Goal: Task Accomplishment & Management: Use online tool/utility

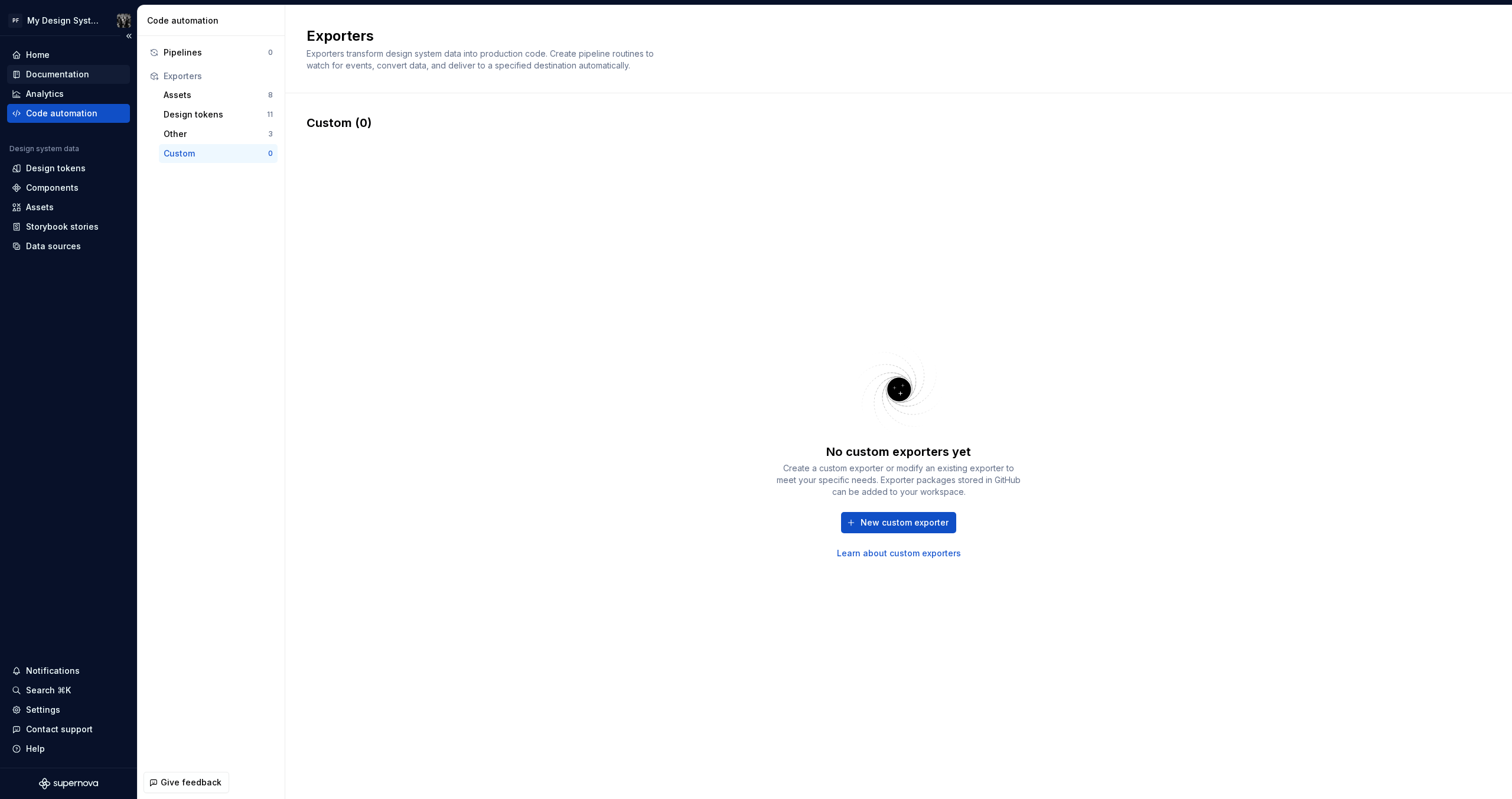
click at [42, 66] on div "Documentation" at bounding box center [69, 74] width 123 height 19
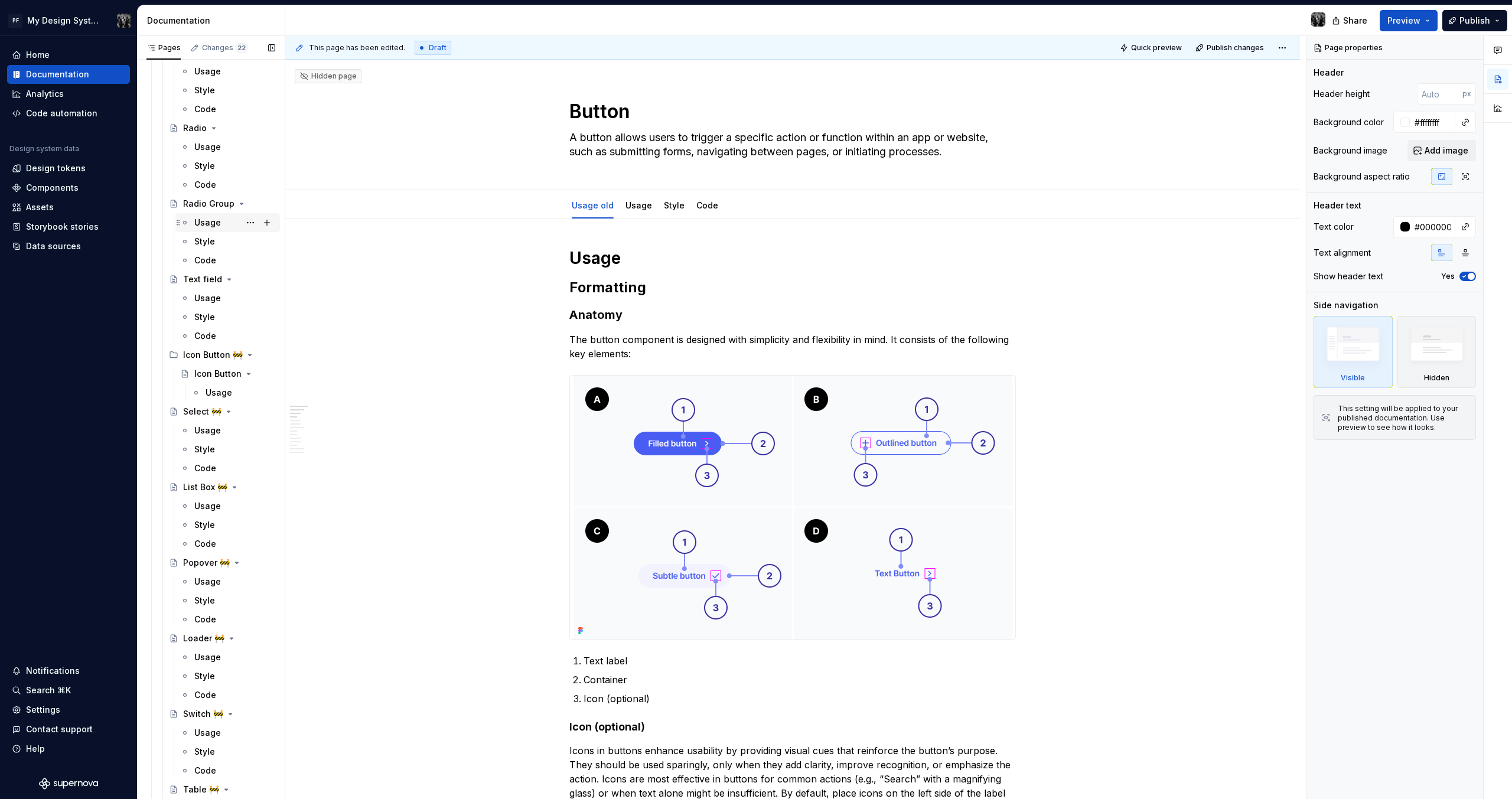
scroll to position [2278, 0]
click at [60, 115] on div "Code automation" at bounding box center [62, 113] width 72 height 12
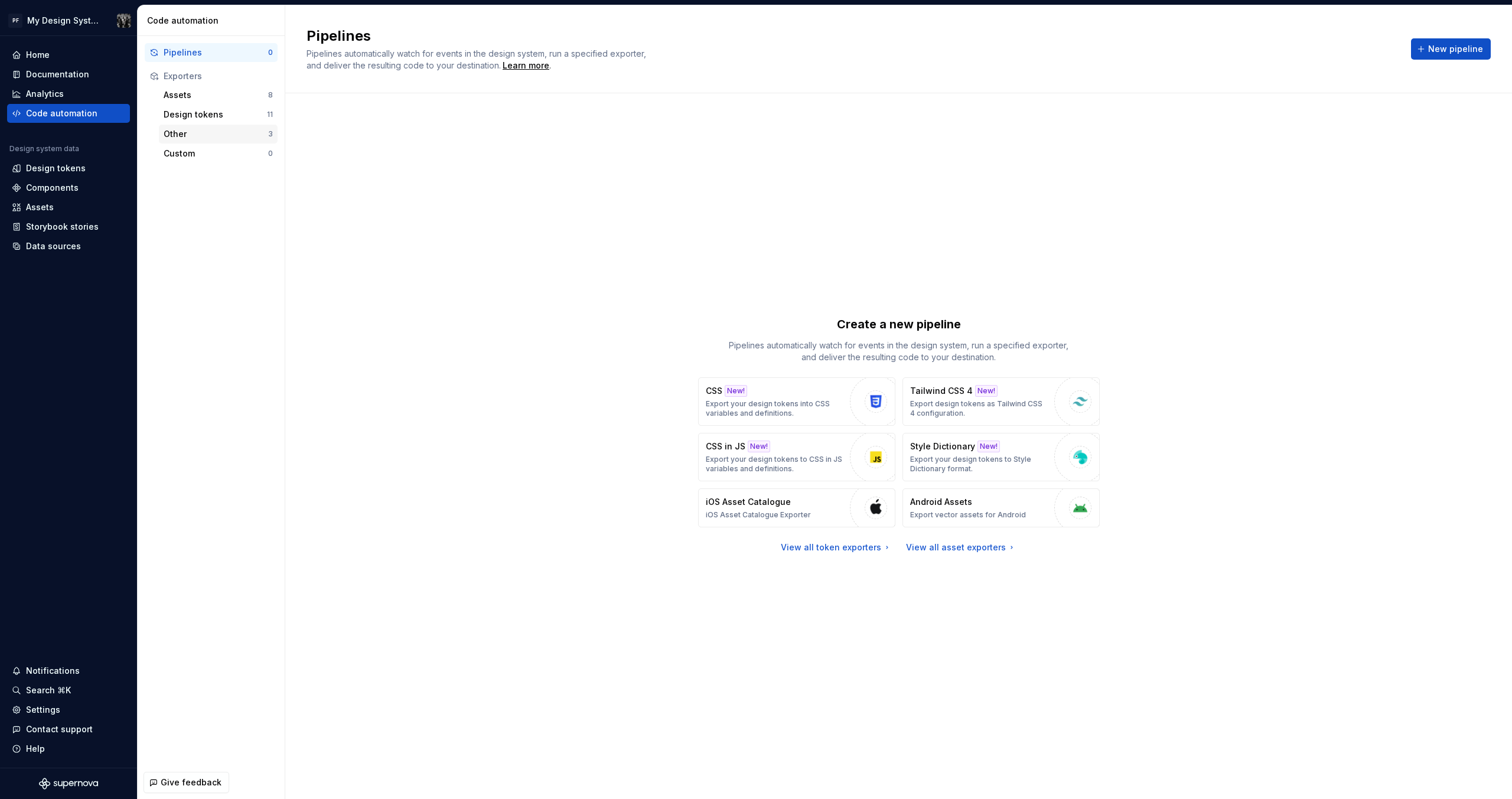
click at [188, 137] on div "Other" at bounding box center [215, 134] width 104 height 12
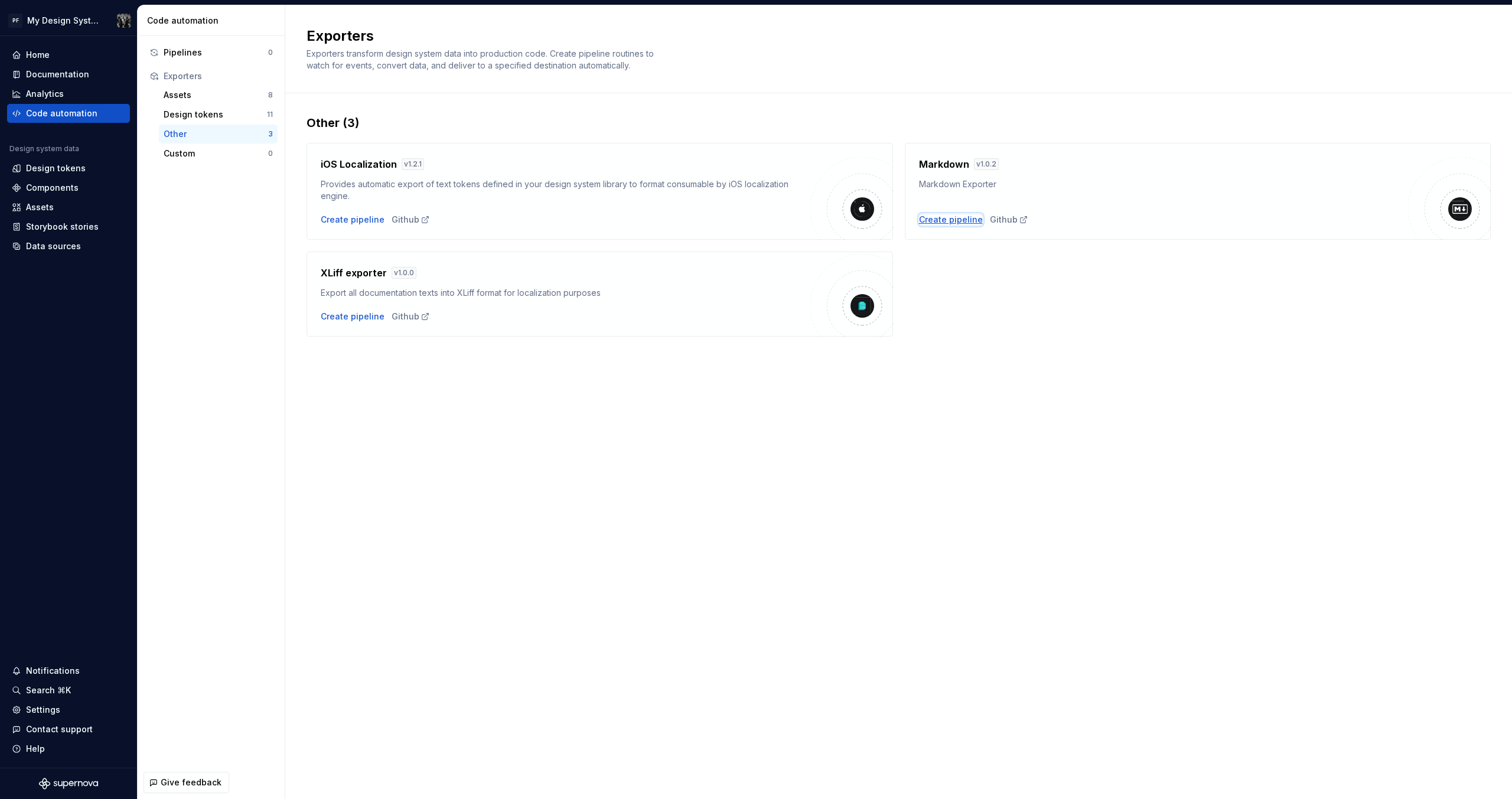
click at [927, 218] on div "Create pipeline" at bounding box center [951, 219] width 64 height 12
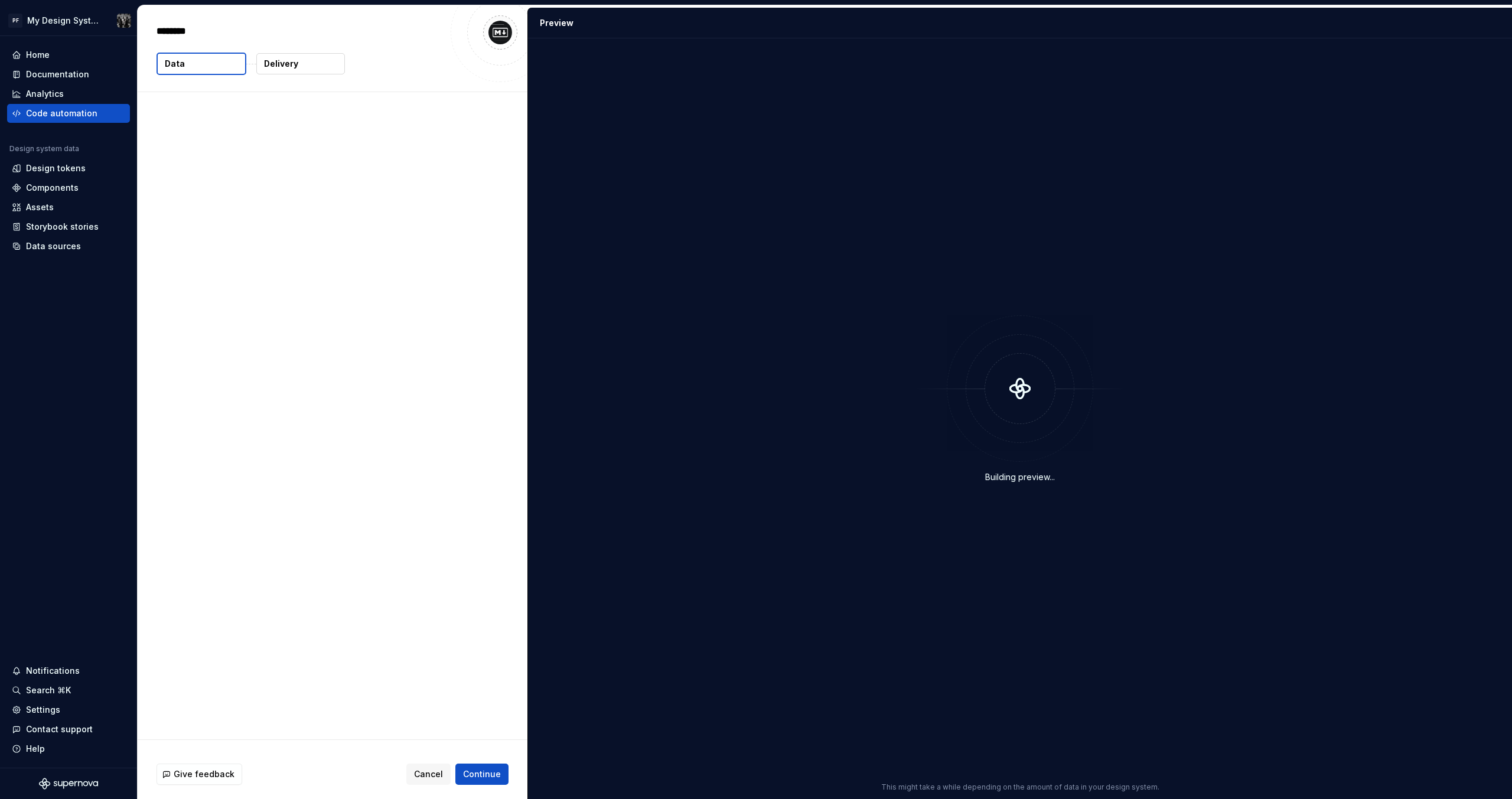
type textarea "*"
drag, startPoint x: 175, startPoint y: 152, endPoint x: 251, endPoint y: 170, distance: 78.1
click at [251, 170] on div "168 tokens 0 vector assets" at bounding box center [329, 158] width 346 height 28
click at [252, 171] on div "0 vector assets" at bounding box center [329, 167] width 346 height 12
drag, startPoint x: 172, startPoint y: 168, endPoint x: 182, endPoint y: 168, distance: 10.0
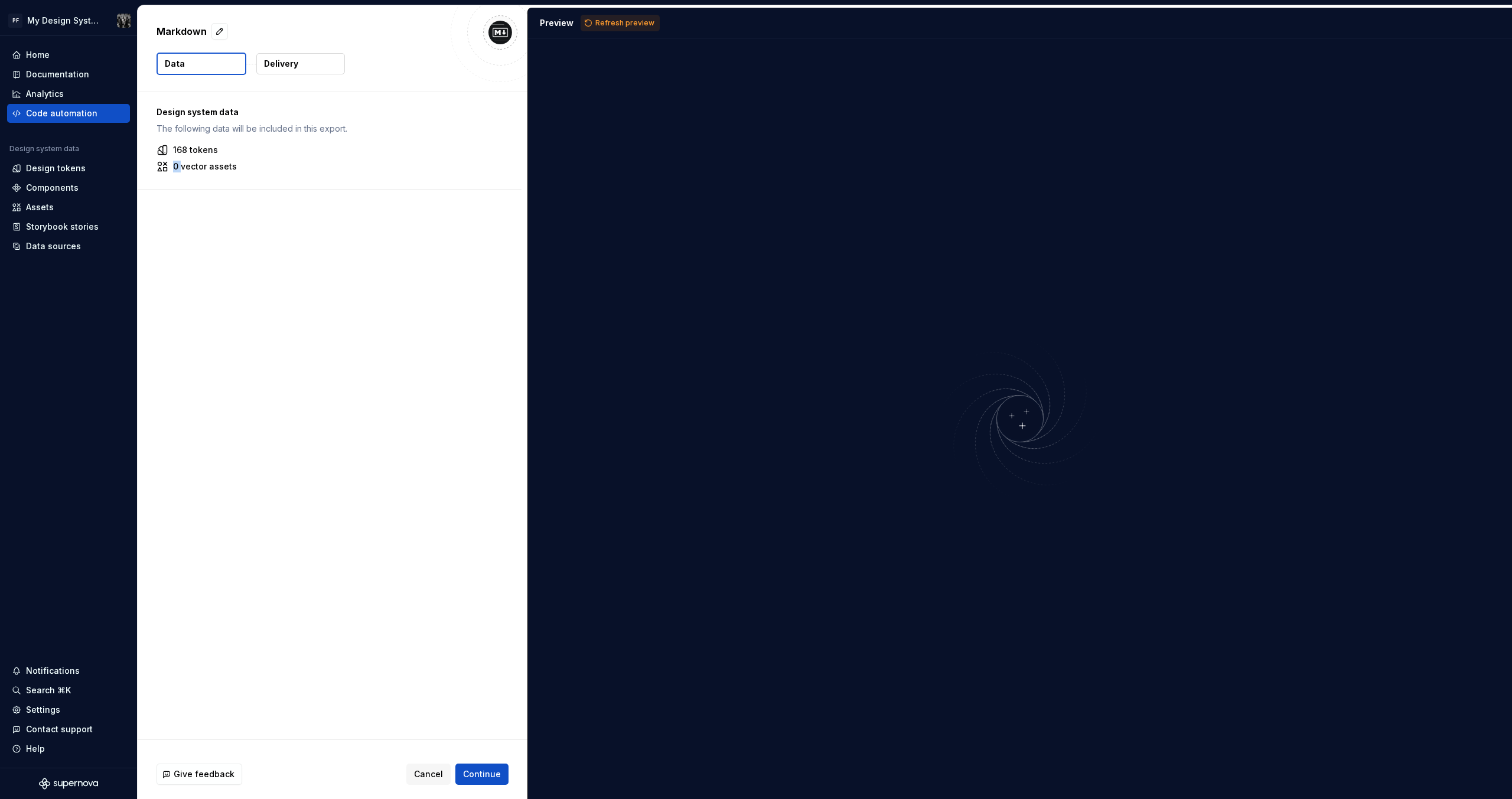
click at [182, 168] on p "0 vector assets" at bounding box center [205, 167] width 64 height 12
click at [196, 196] on div "Design system data The following data will be included in this export. 168 toke…" at bounding box center [332, 416] width 390 height 647
